Goal: Transaction & Acquisition: Purchase product/service

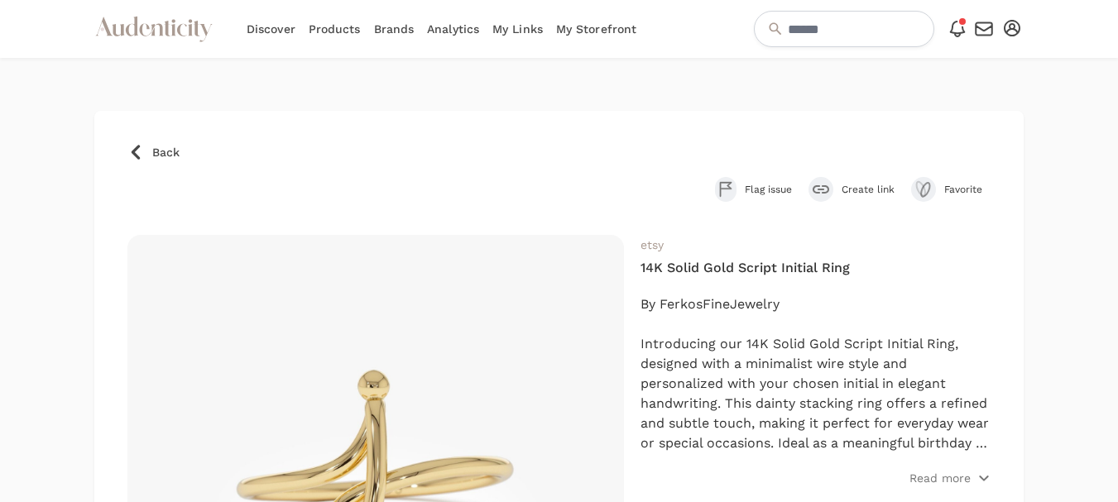
click at [163, 157] on span "Back" at bounding box center [165, 152] width 27 height 17
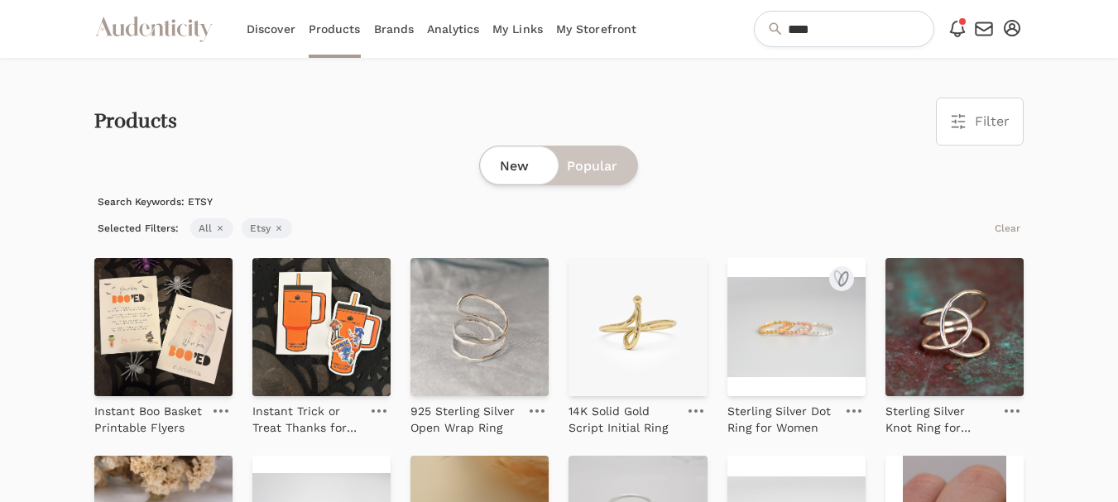
click at [809, 341] on img at bounding box center [796, 327] width 138 height 138
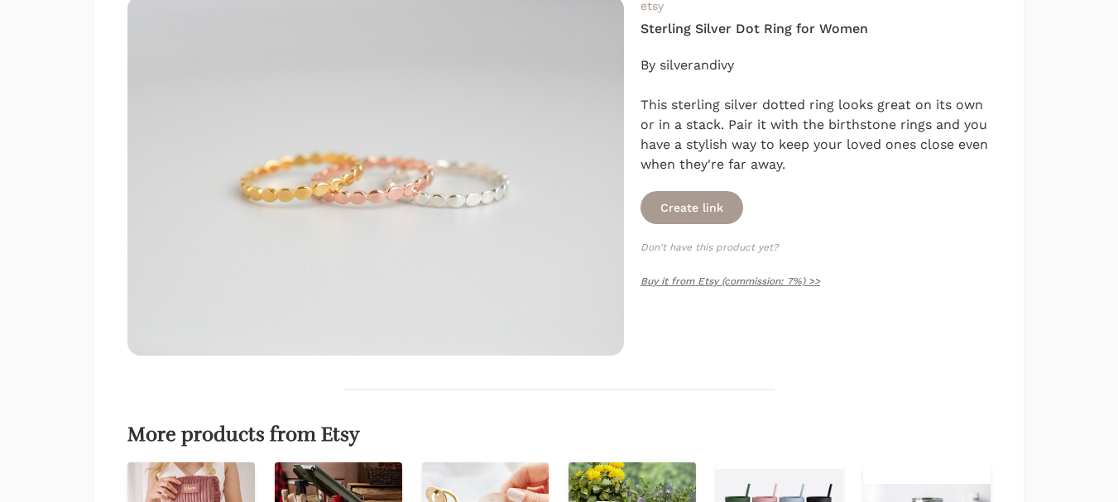
scroll to position [248, 0]
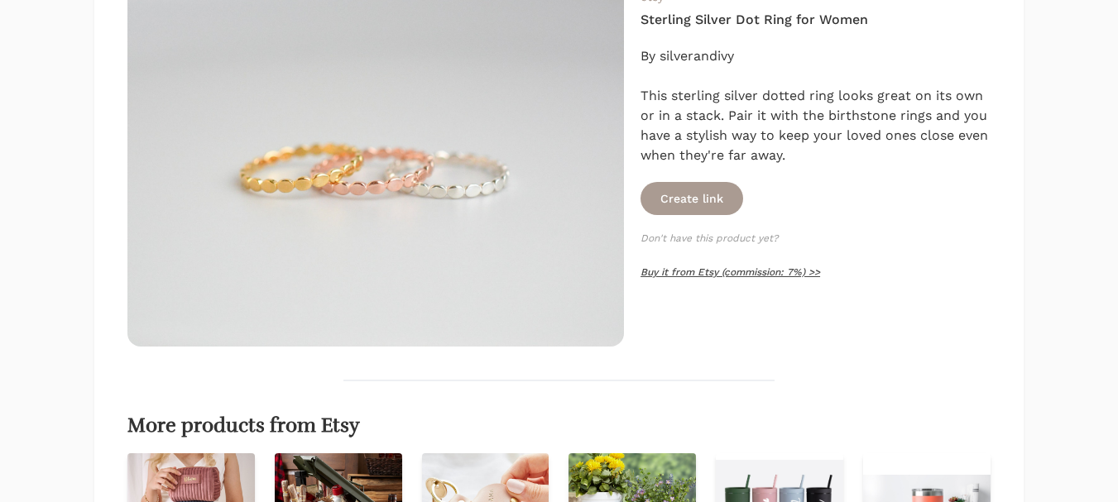
click at [718, 271] on link "Buy it from Etsy (commission: 7%) >>" at bounding box center [730, 272] width 180 height 12
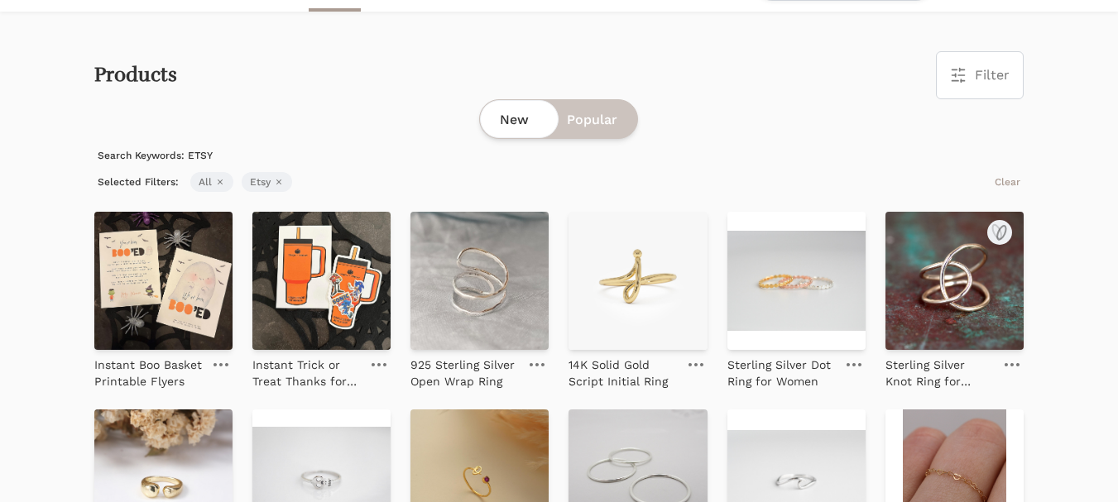
scroll to position [83, 0]
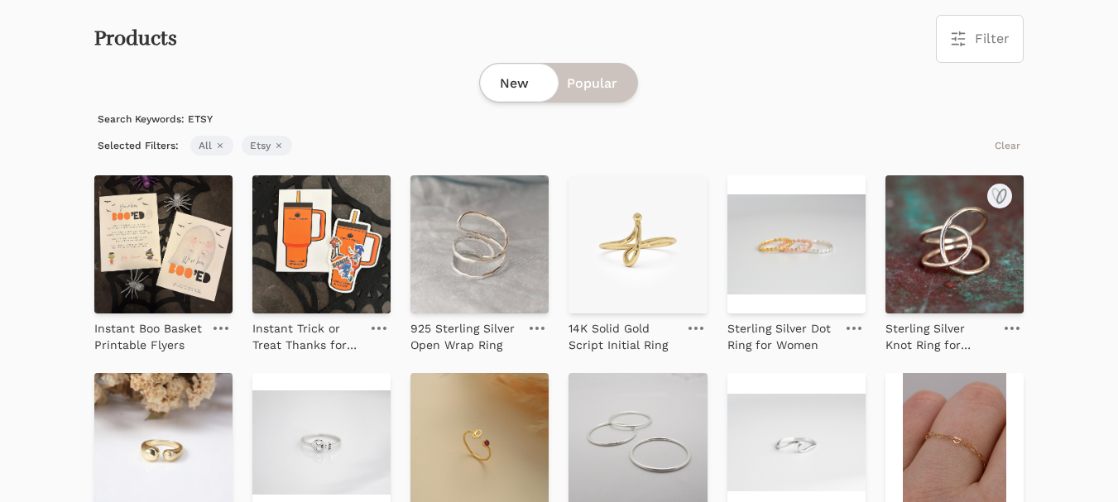
click at [939, 231] on img at bounding box center [954, 244] width 138 height 138
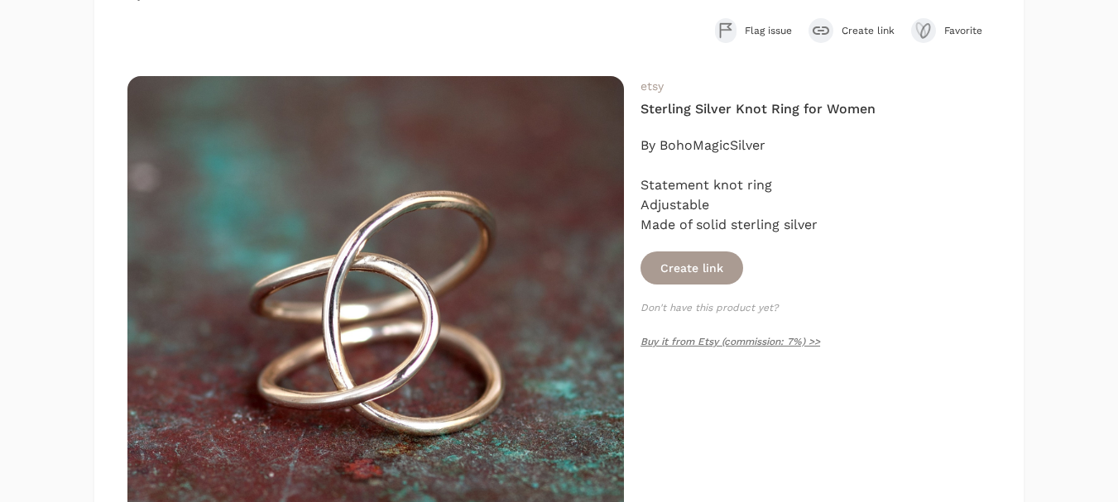
scroll to position [165, 0]
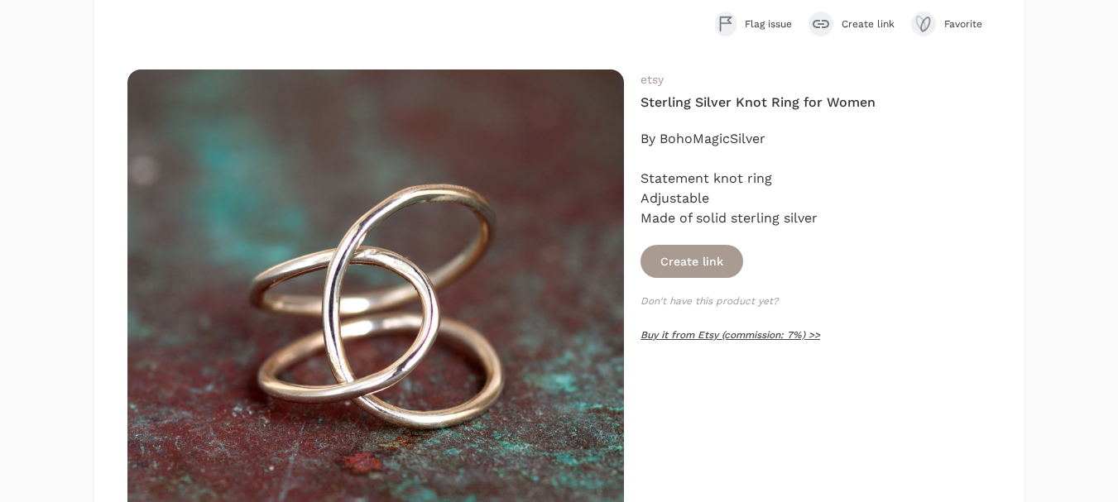
click at [680, 333] on link "Buy it from Etsy (commission: 7%) >>" at bounding box center [730, 335] width 180 height 12
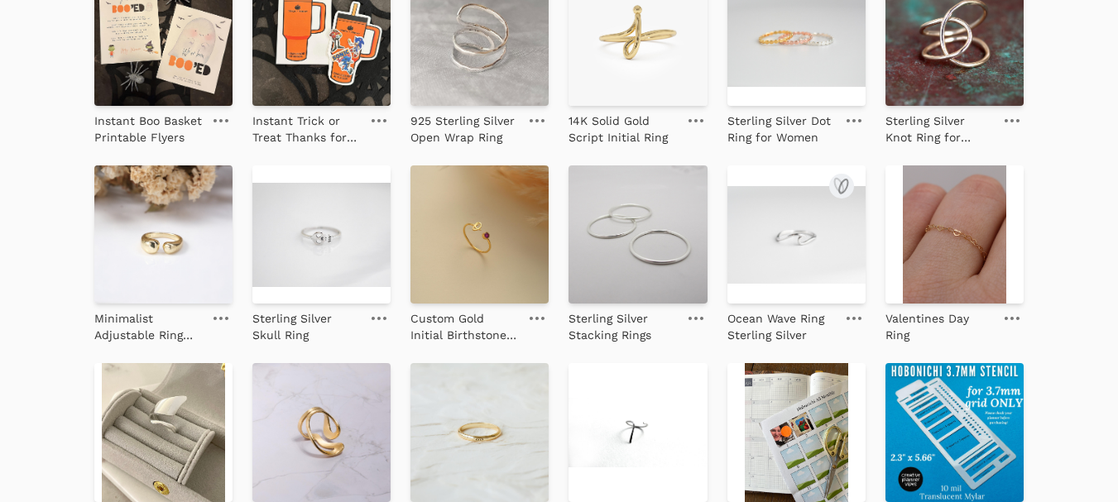
scroll to position [331, 0]
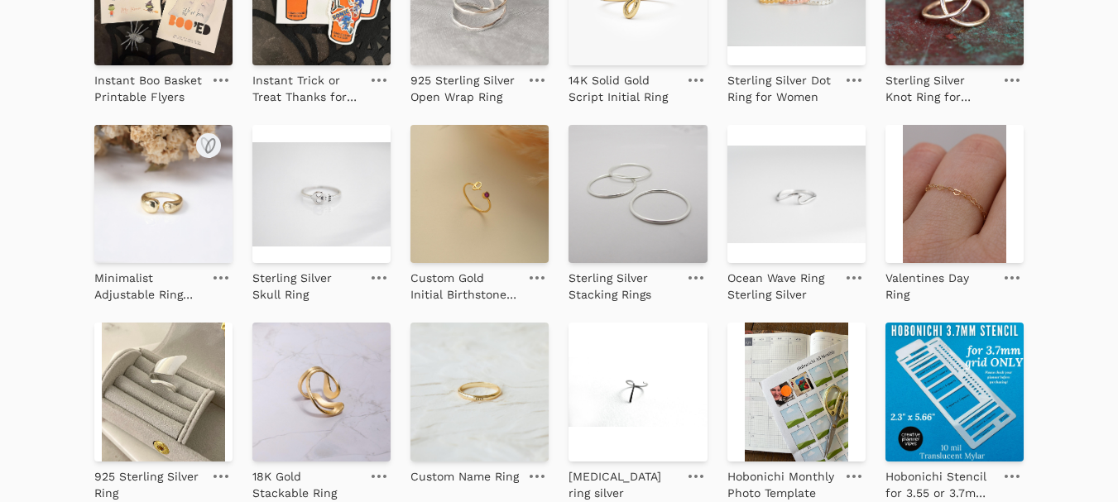
click at [140, 189] on img at bounding box center [163, 194] width 138 height 138
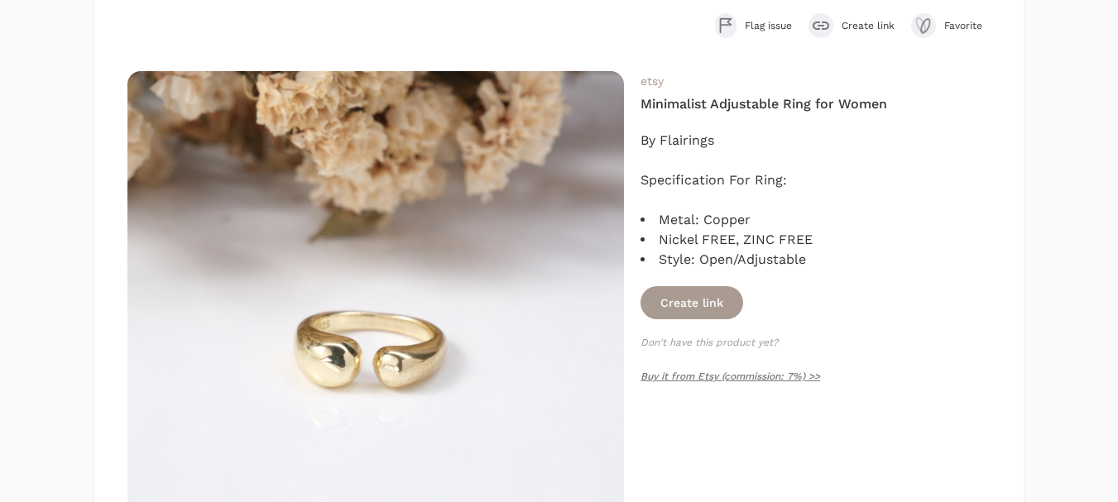
scroll to position [165, 0]
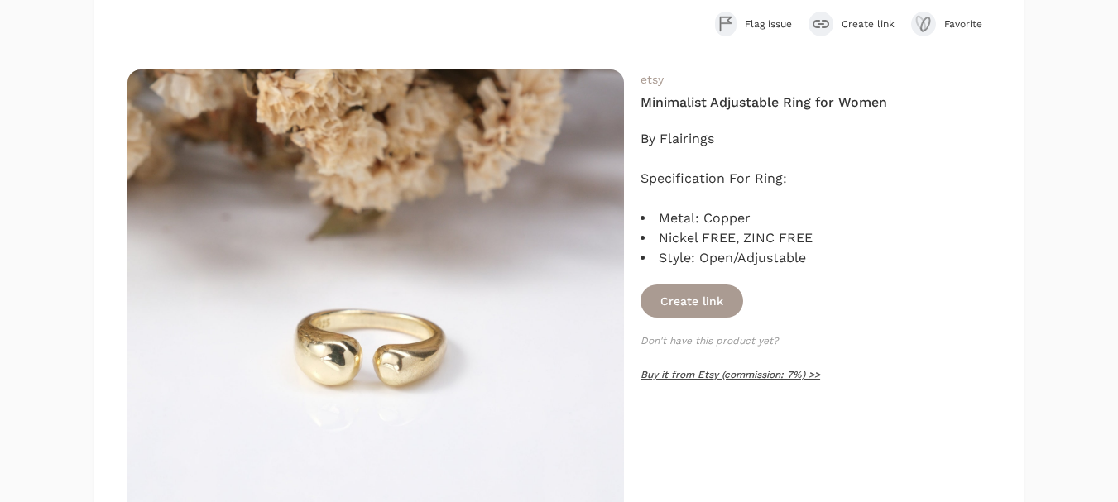
click at [718, 373] on link "Buy it from Etsy (commission: 7%) >>" at bounding box center [730, 375] width 180 height 12
